Goal: Task Accomplishment & Management: Manage account settings

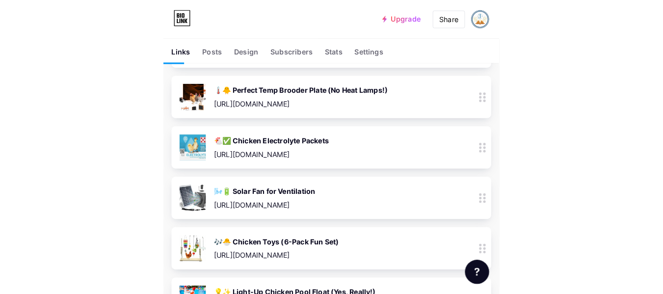
scroll to position [1329, 0]
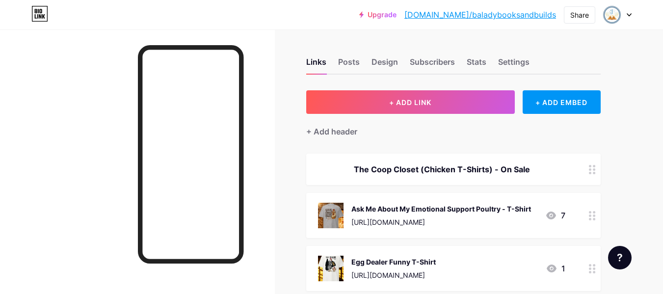
scroll to position [0, 0]
click at [476, 63] on div "Stats" at bounding box center [476, 65] width 20 height 18
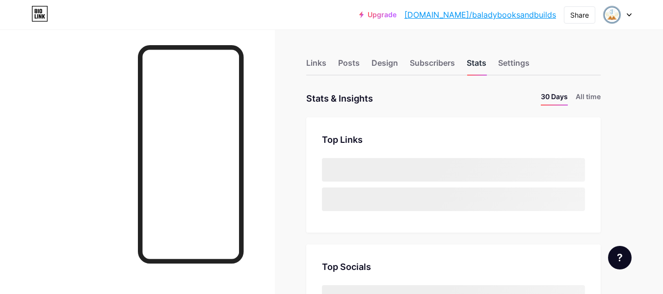
scroll to position [294, 663]
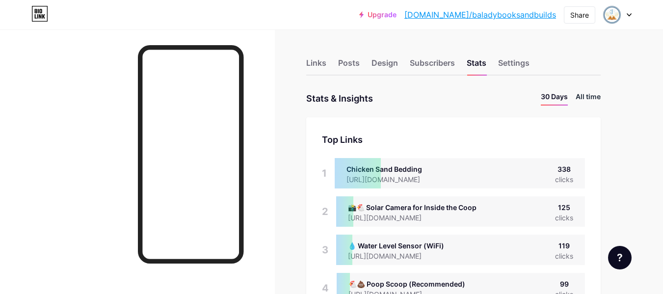
click at [585, 97] on li "All time" at bounding box center [587, 98] width 25 height 14
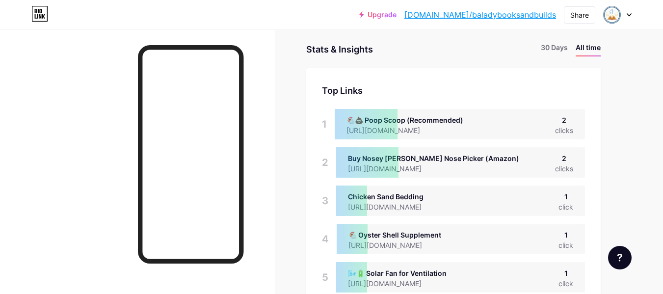
scroll to position [49, 0]
click at [548, 49] on li "30 Days" at bounding box center [554, 50] width 27 height 14
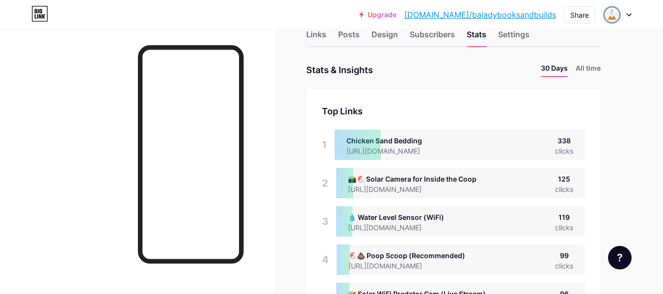
scroll to position [26, 0]
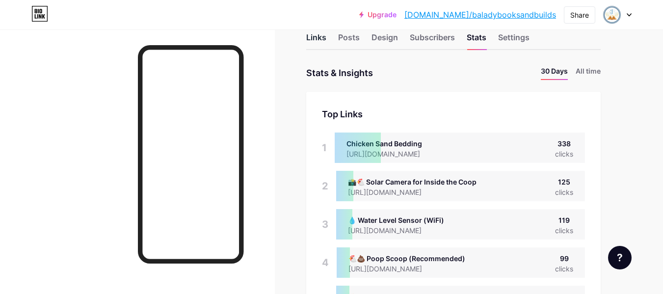
click at [307, 32] on div "Links" at bounding box center [316, 40] width 20 height 18
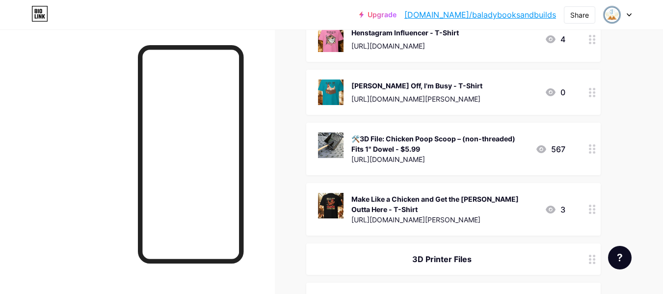
scroll to position [284, 0]
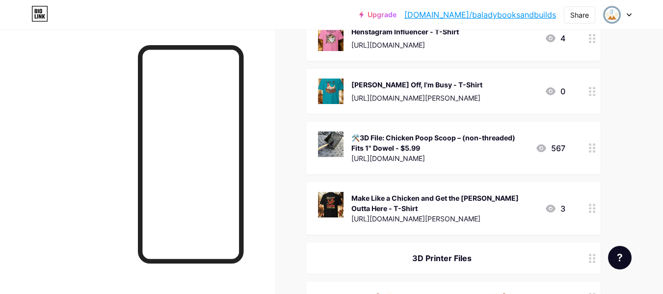
drag, startPoint x: 583, startPoint y: 146, endPoint x: 589, endPoint y: 152, distance: 8.7
click at [589, 152] on div "🛠️3D File: Chicken Poop Scoop – (non-threaded) Fits 1" Dowel - $5.99 https://ba…" at bounding box center [453, 148] width 294 height 52
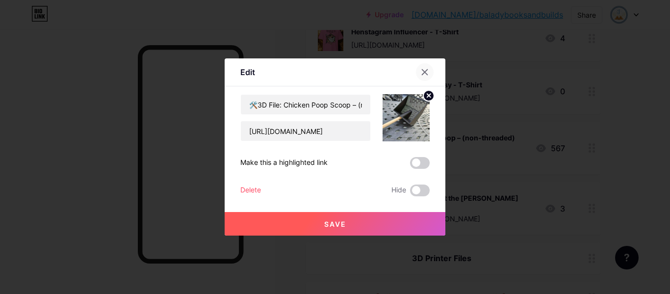
click at [427, 75] on icon at bounding box center [425, 72] width 8 height 8
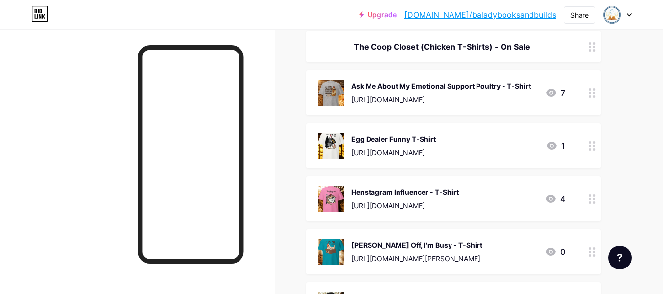
scroll to position [124, 0]
click at [493, 47] on div "The Coop Closet (Chicken T-Shirts) - On Sale" at bounding box center [441, 46] width 247 height 12
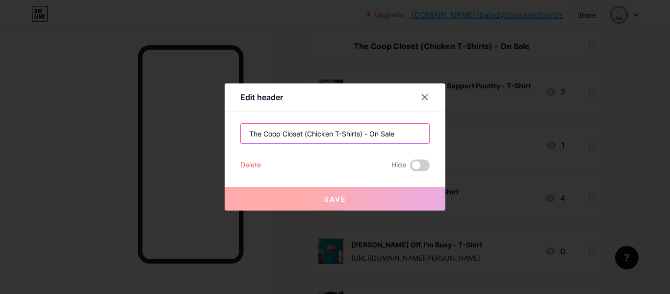
drag, startPoint x: 366, startPoint y: 134, endPoint x: 305, endPoint y: 136, distance: 61.3
click at [305, 136] on input "The Coop Closet (Chicken T-Shirts) - On Sale" at bounding box center [335, 134] width 188 height 20
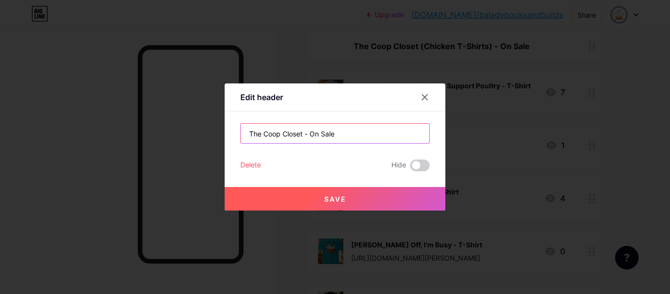
type input "The Coop Closet - On Sale"
click at [374, 197] on button "Save" at bounding box center [335, 199] width 221 height 24
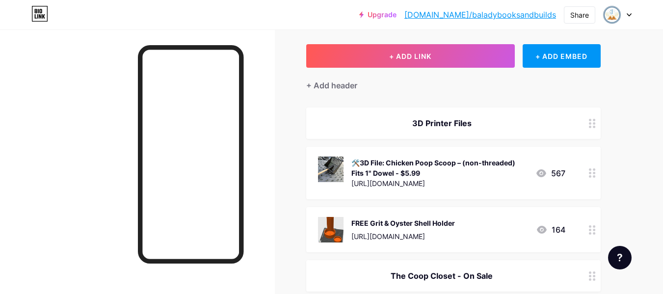
scroll to position [38, 0]
